Goal: Task Accomplishment & Management: Manage account settings

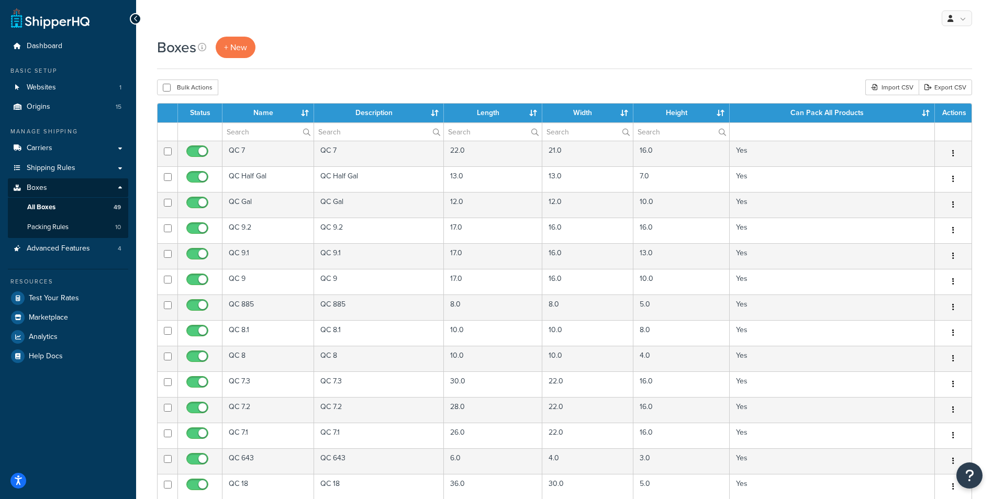
select select "100"
click at [50, 168] on span "Shipping Rules" at bounding box center [51, 168] width 49 height 9
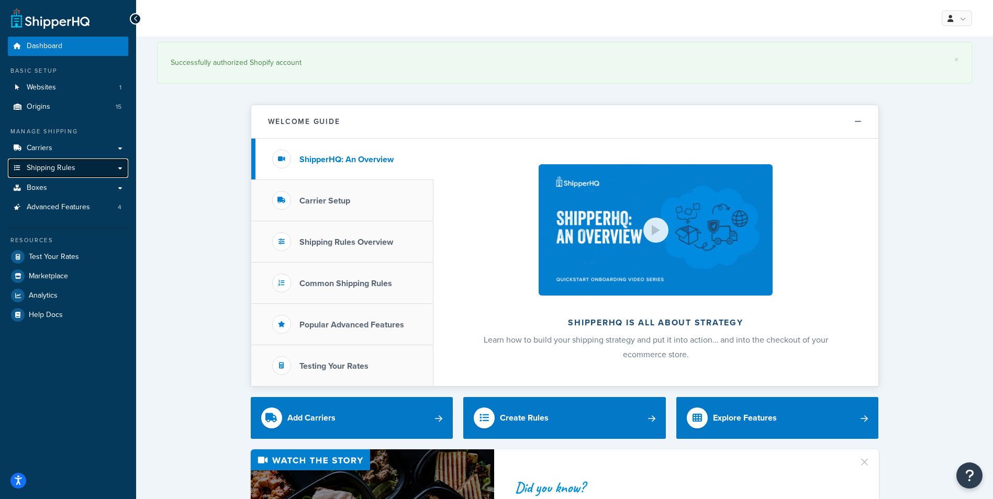
click at [50, 177] on link "Shipping Rules" at bounding box center [68, 168] width 120 height 19
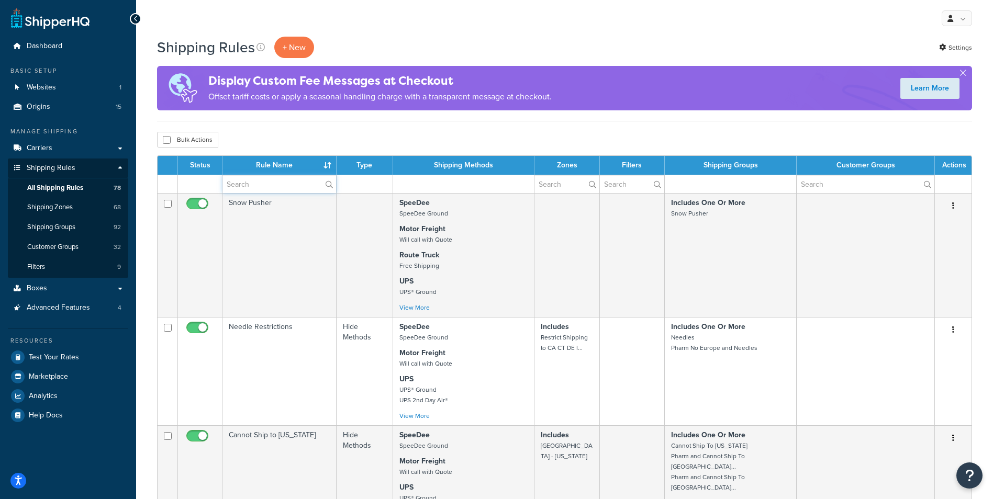
click at [264, 191] on input "text" at bounding box center [280, 184] width 114 height 18
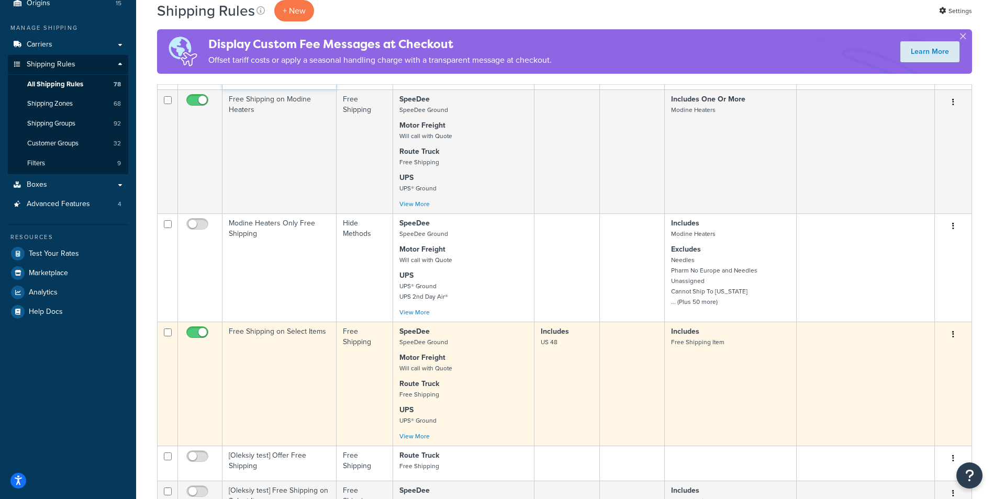
scroll to position [105, 0]
type input "free"
click at [280, 360] on td "Free Shipping on Select Items" at bounding box center [280, 383] width 114 height 124
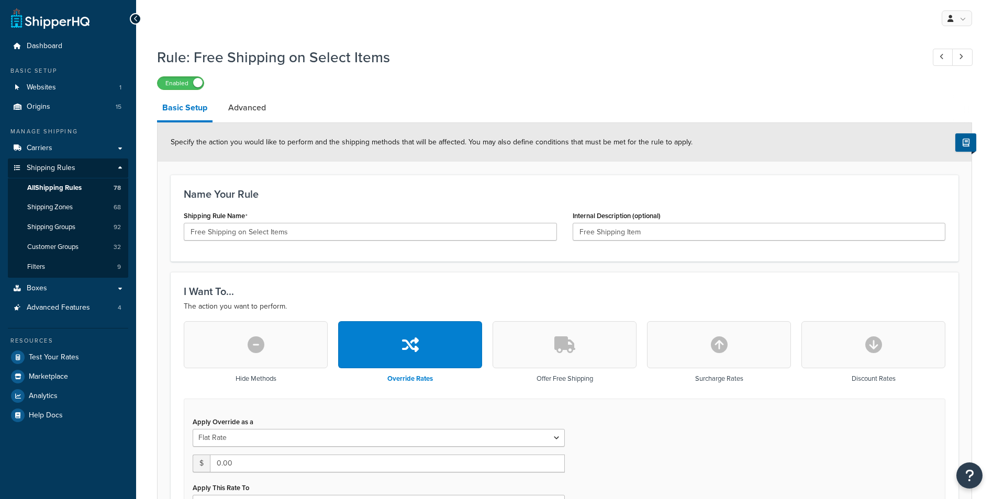
select select "ITEM"
click at [249, 108] on link "Advanced" at bounding box center [247, 107] width 48 height 25
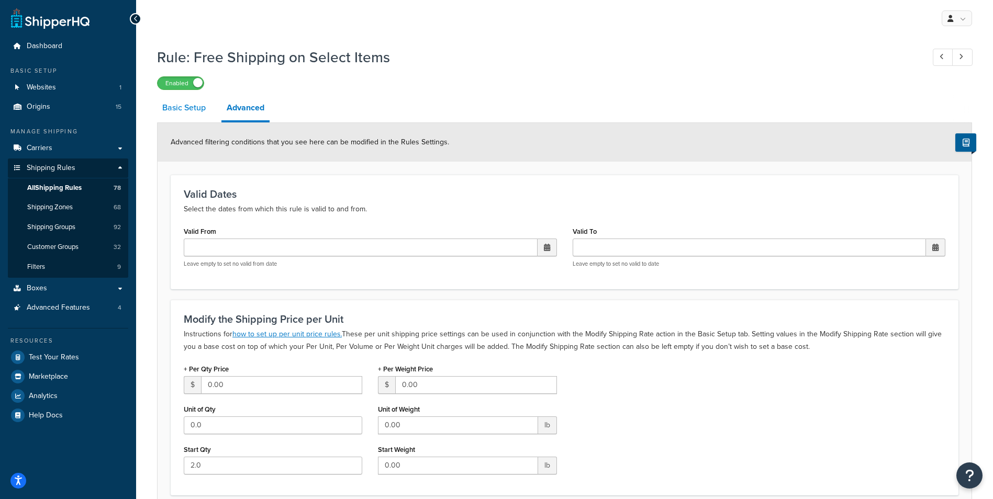
click at [177, 115] on link "Basic Setup" at bounding box center [184, 107] width 54 height 25
select select "ITEM"
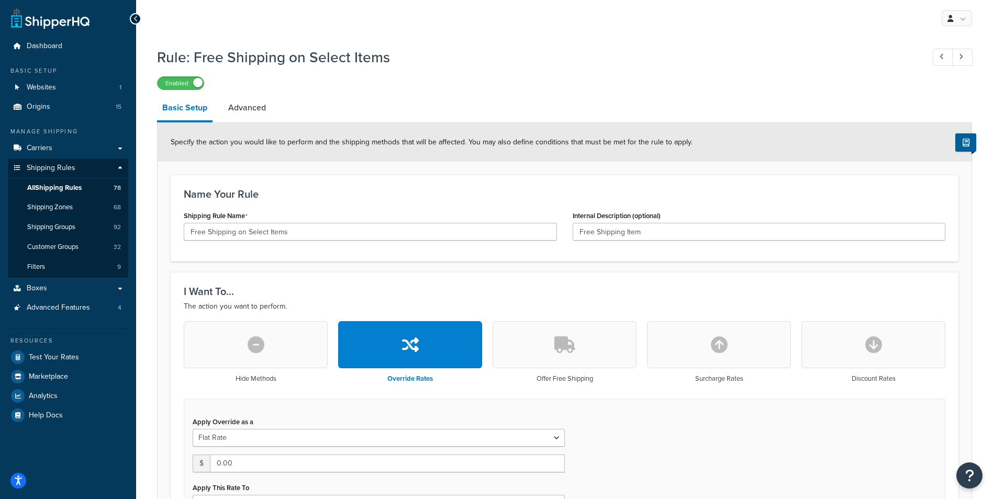
click at [23, 132] on div "Manage Shipping" at bounding box center [68, 131] width 120 height 9
click at [36, 144] on span "Carriers" at bounding box center [40, 148] width 26 height 9
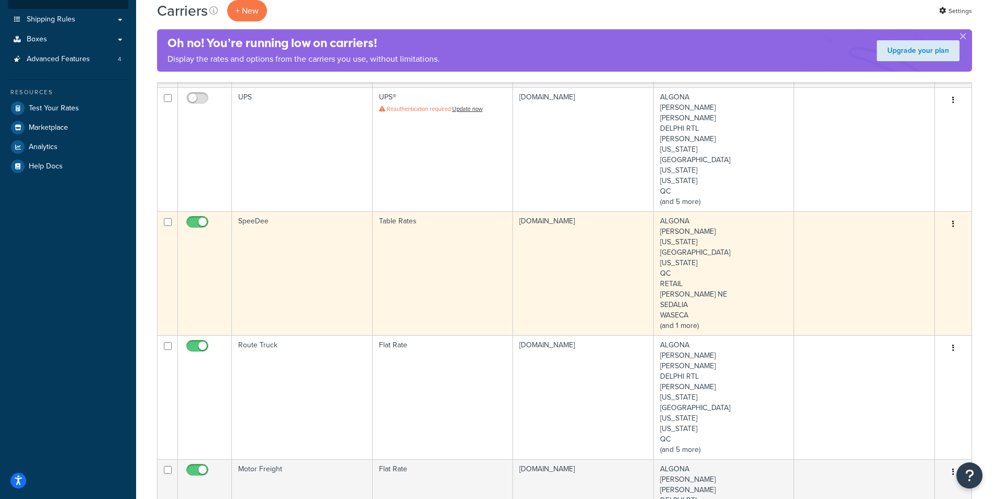
scroll to position [105, 0]
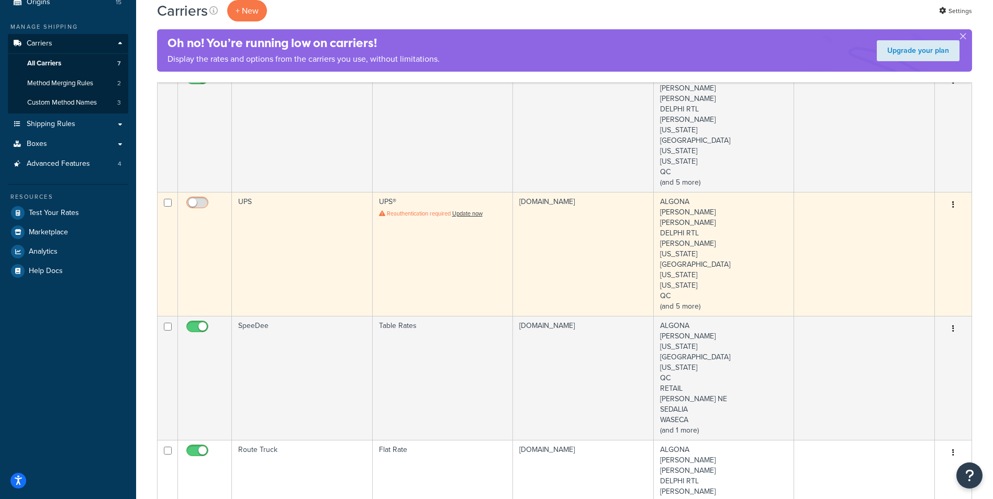
click at [198, 203] on input "checkbox" at bounding box center [198, 205] width 29 height 13
click at [199, 204] on input "checkbox" at bounding box center [198, 205] width 29 height 13
checkbox input "false"
click at [473, 215] on link "Update now" at bounding box center [467, 213] width 30 height 8
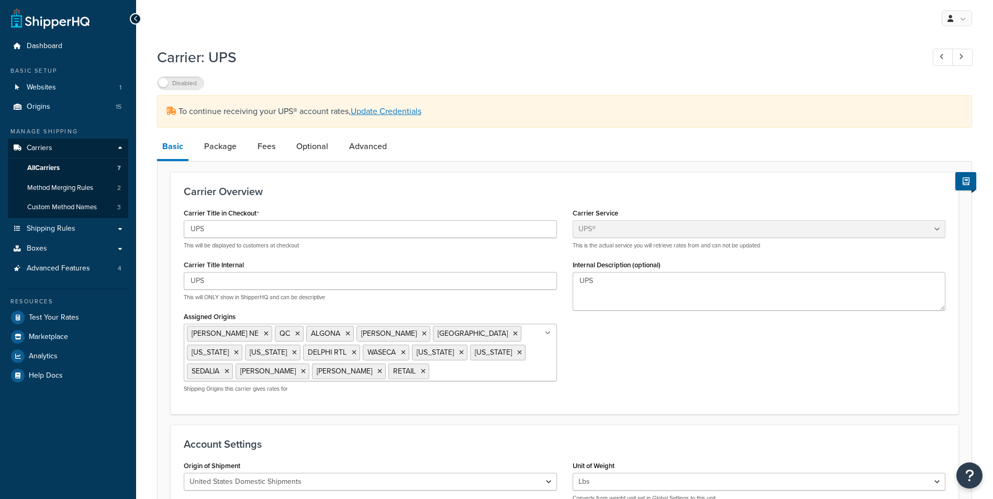
select select "ups"
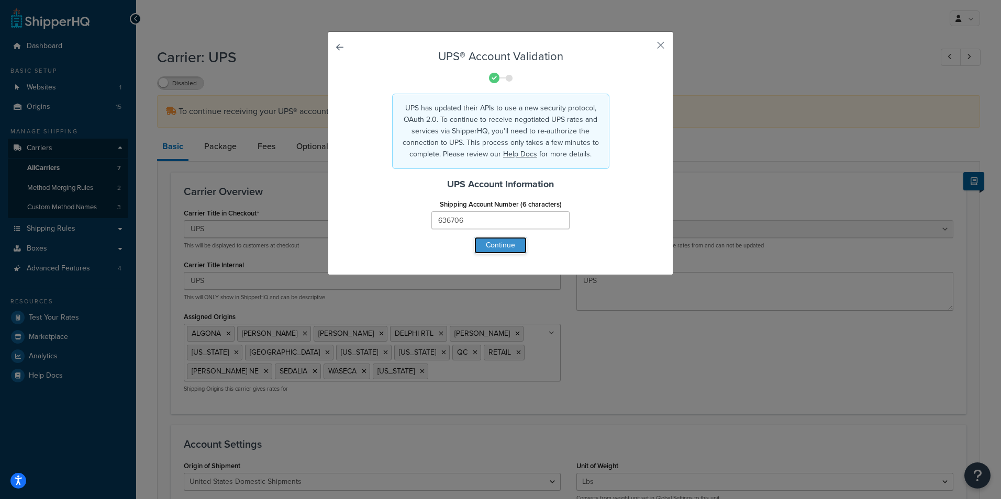
click at [509, 247] on button "Continue" at bounding box center [500, 245] width 52 height 17
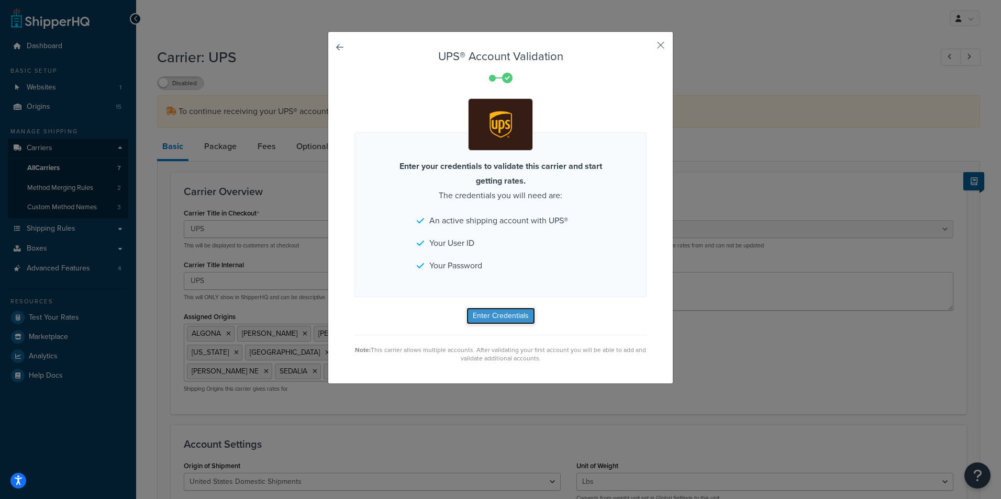
drag, startPoint x: 511, startPoint y: 317, endPoint x: 512, endPoint y: 324, distance: 6.4
click at [512, 324] on button "Enter Credentials" at bounding box center [500, 316] width 69 height 17
click at [647, 48] on button "button" at bounding box center [645, 49] width 3 height 3
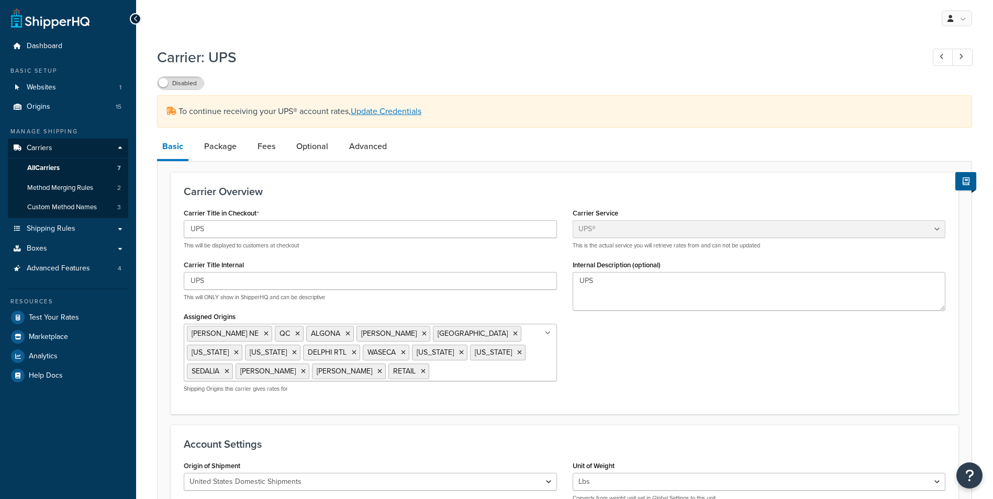
select select "ups"
click at [47, 166] on span "All Carriers" at bounding box center [43, 168] width 32 height 9
